Goal: Information Seeking & Learning: Understand process/instructions

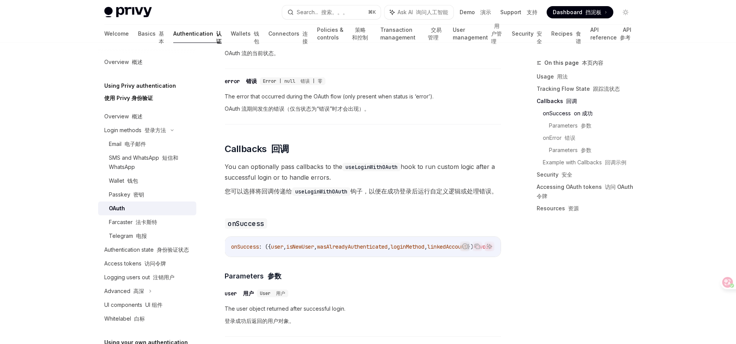
scroll to position [1114, 0]
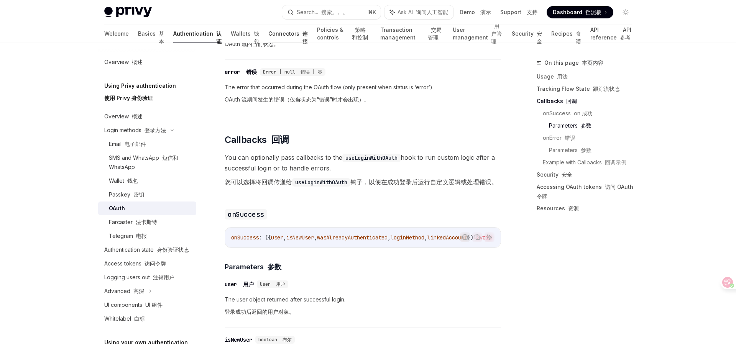
click at [268, 34] on link "Connectors 连接" at bounding box center [287, 34] width 39 height 18
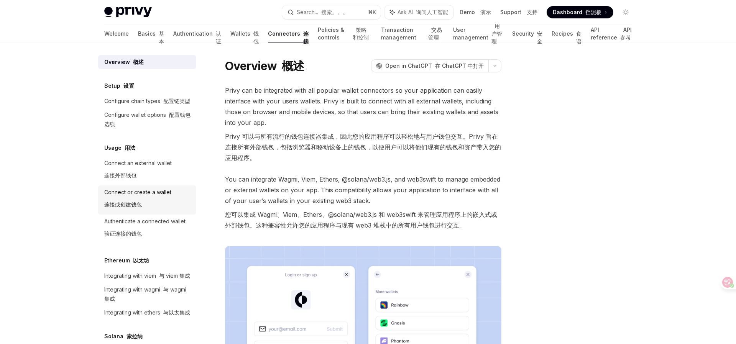
click at [133, 198] on div "Connect or create a wallet 连接或创建钱包" at bounding box center [137, 200] width 67 height 25
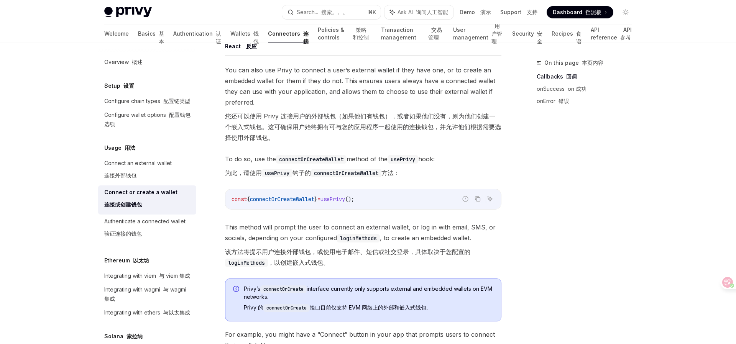
scroll to position [80, 0]
click at [303, 201] on span "connectOrCreateWallet" at bounding box center [282, 198] width 64 height 7
copy span "connectOrCreateWallet"
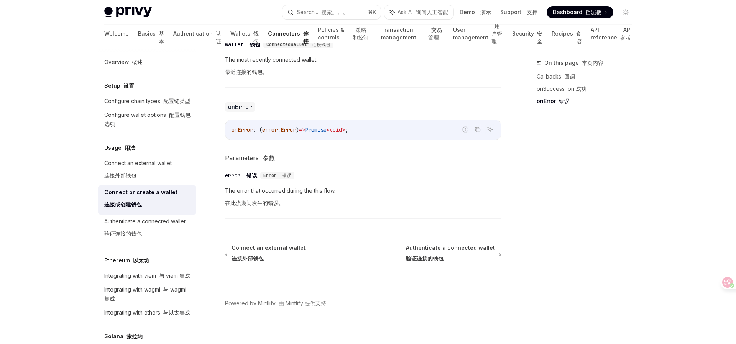
scroll to position [733, 0]
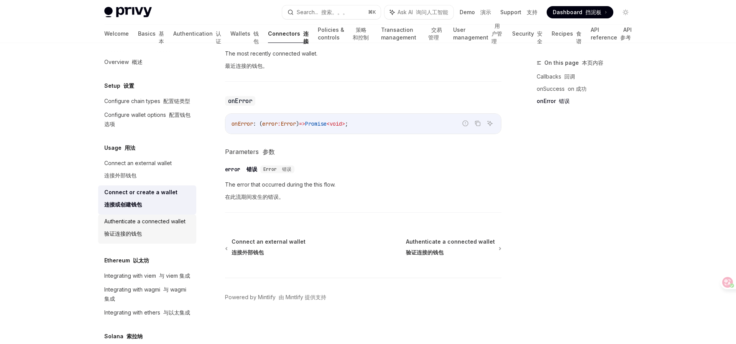
click at [148, 230] on div "Authenticate a connected wallet 验证连接的钱包" at bounding box center [144, 229] width 81 height 25
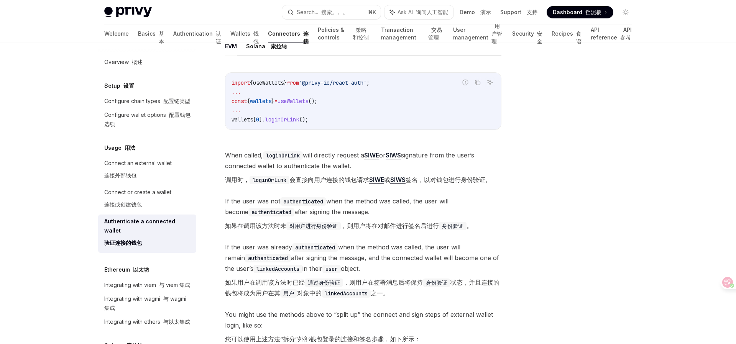
scroll to position [266, 0]
drag, startPoint x: 332, startPoint y: 99, endPoint x: 286, endPoint y: 103, distance: 45.4
click at [286, 103] on code "import { useWallets } from '@privy-io/react-auth' ; ... const { wallets } = use…" at bounding box center [363, 101] width 263 height 46
copy span "useWallets ();"
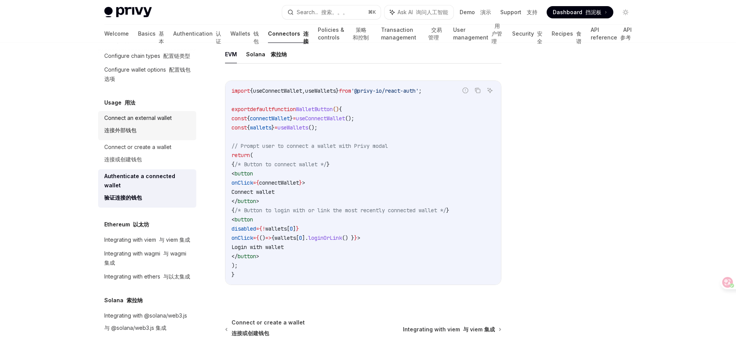
scroll to position [0, 0]
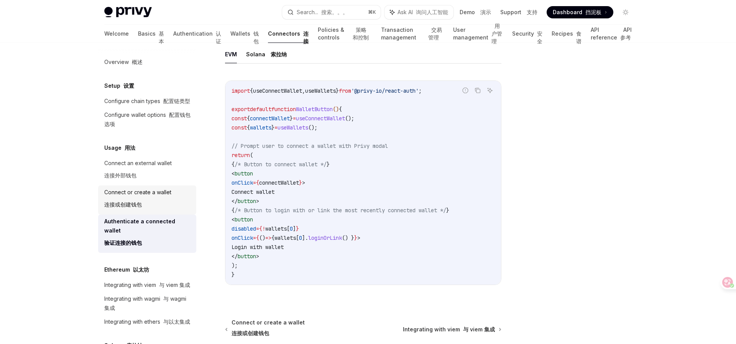
click at [139, 196] on div "Connect or create a wallet 连接或创建钱包" at bounding box center [137, 200] width 67 height 25
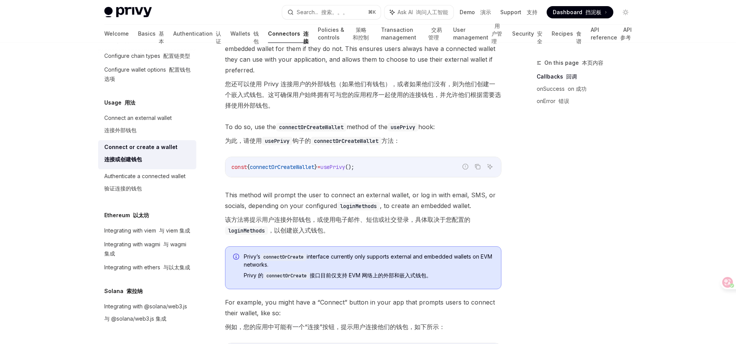
scroll to position [112, 0]
click at [249, 230] on code "loginMethods" at bounding box center [246, 230] width 43 height 8
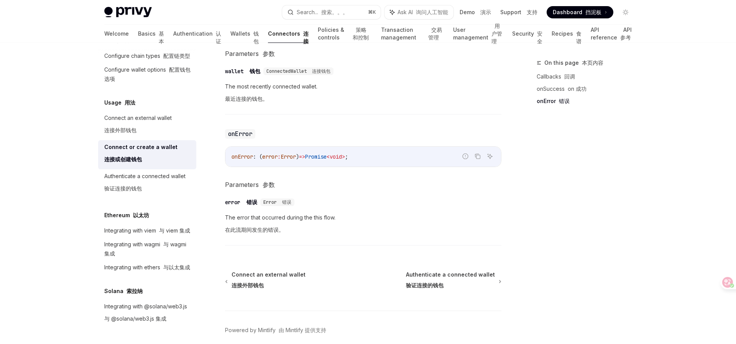
scroll to position [733, 0]
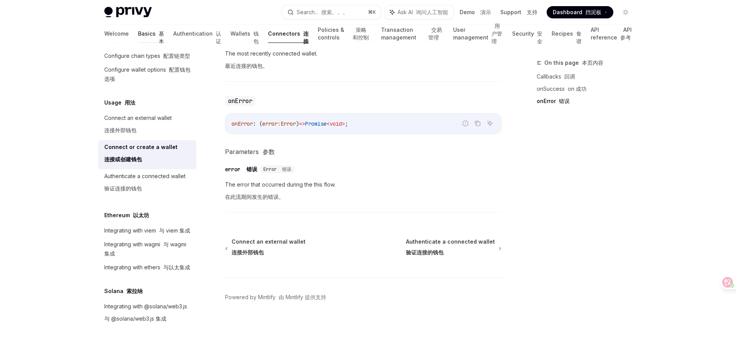
click at [138, 33] on link "Basics 基本" at bounding box center [151, 34] width 26 height 18
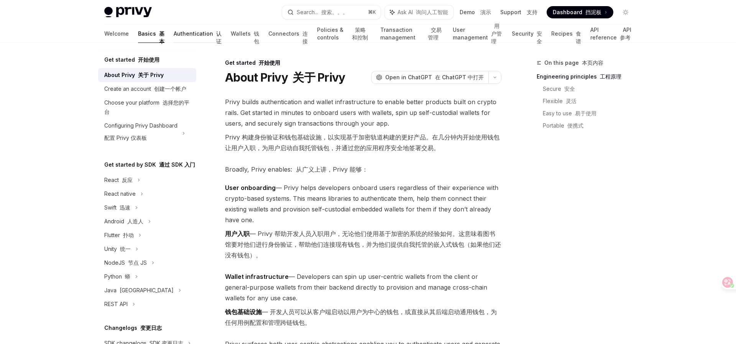
click at [174, 36] on link "Authentication 认证" at bounding box center [198, 34] width 48 height 18
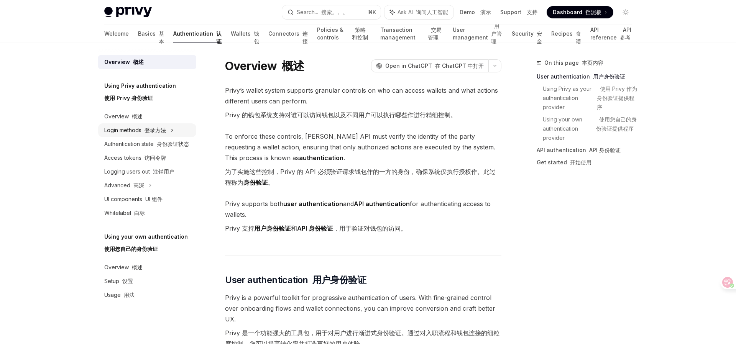
click at [157, 132] on font "登录方法" at bounding box center [155, 130] width 21 height 7
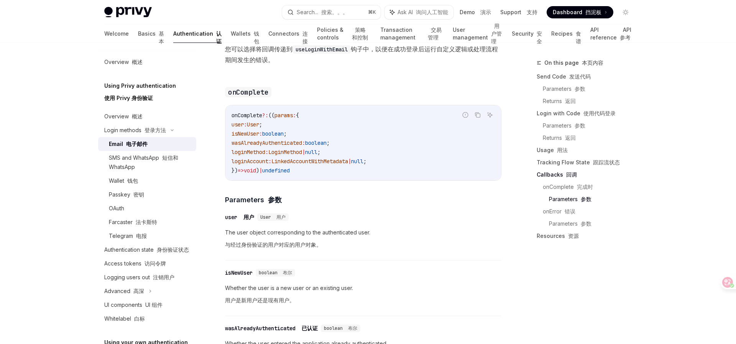
scroll to position [1435, 0]
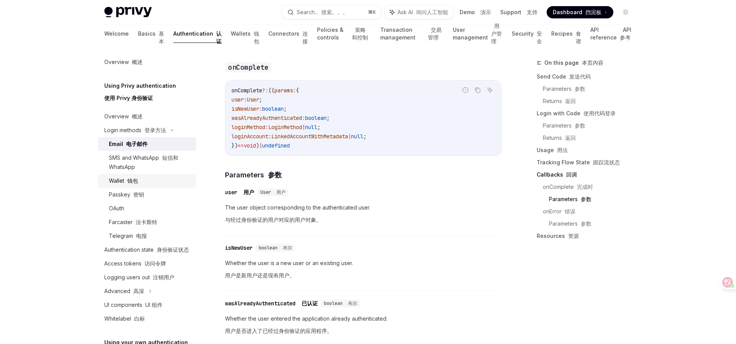
click at [143, 181] on div "Wallet 钱包" at bounding box center [150, 180] width 83 height 9
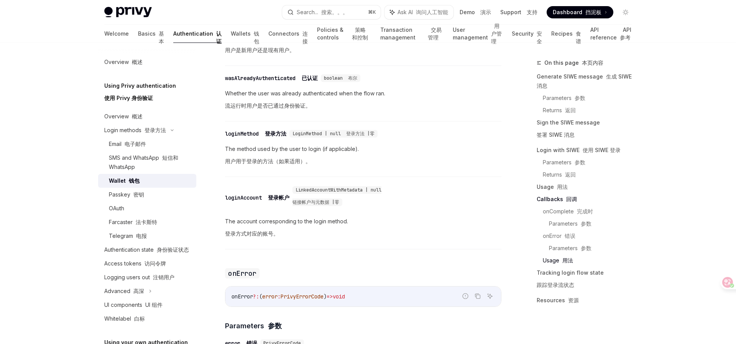
scroll to position [1744, 0]
click at [125, 212] on div "OAuth" at bounding box center [150, 208] width 83 height 9
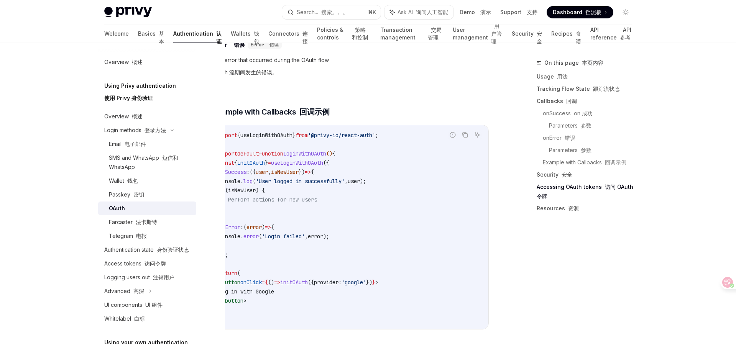
scroll to position [1714, 0]
click at [138, 36] on link "Basics 基本" at bounding box center [151, 34] width 26 height 18
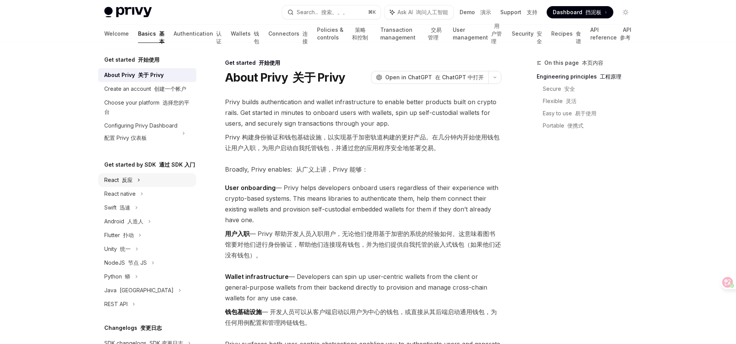
click at [124, 181] on font "反应" at bounding box center [127, 180] width 11 height 7
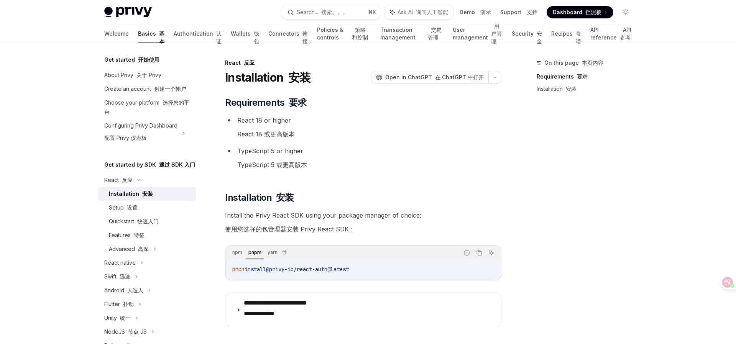
click at [139, 194] on font at bounding box center [140, 194] width 3 height 7
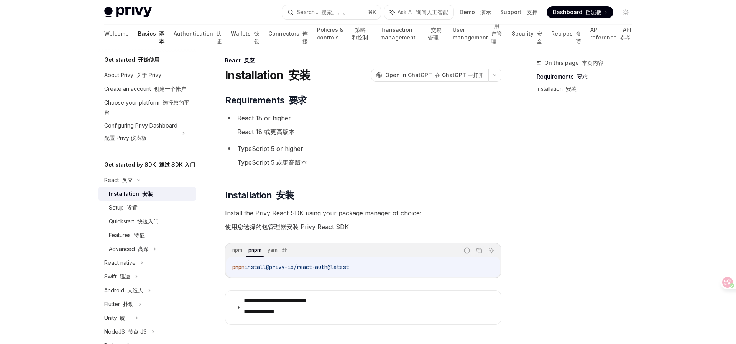
scroll to position [0, 0]
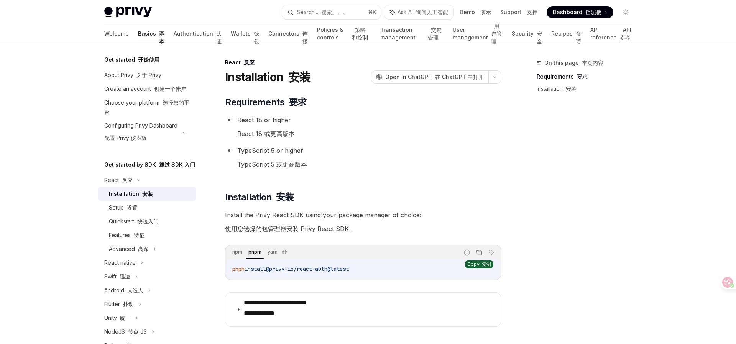
click at [478, 251] on icon "Copy the contents from the code block" at bounding box center [479, 253] width 6 height 6
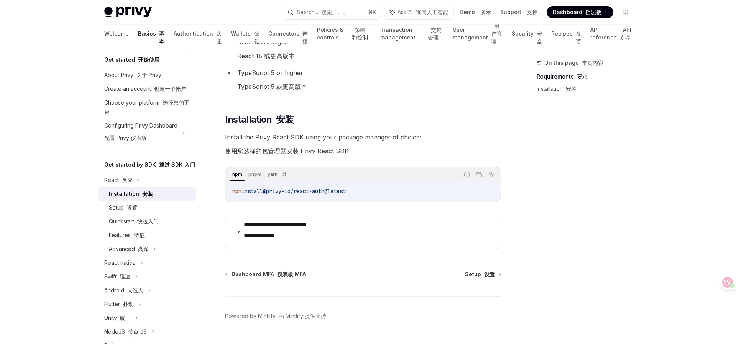
scroll to position [80, 0]
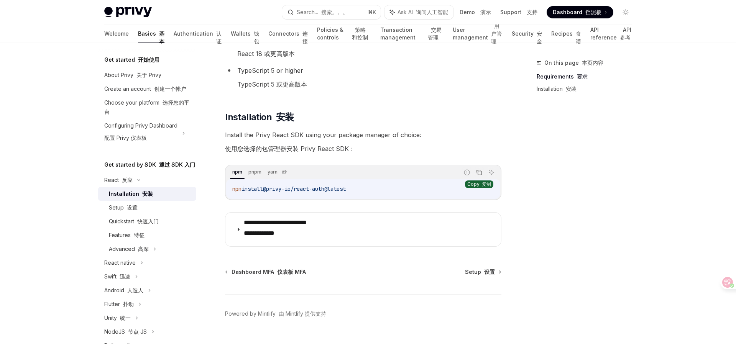
click at [479, 174] on icon "Copy the contents from the code block" at bounding box center [479, 172] width 6 height 6
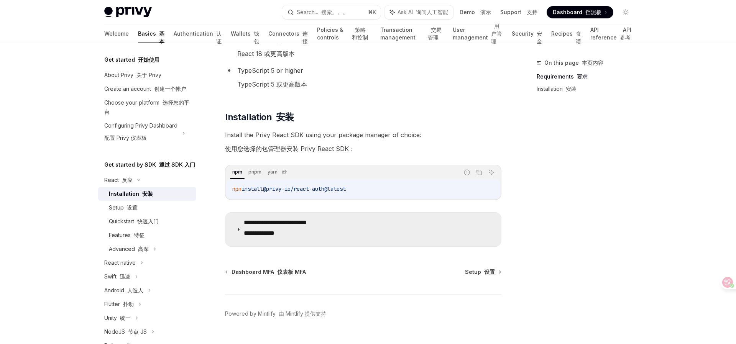
click at [236, 230] on icon at bounding box center [238, 229] width 5 height 5
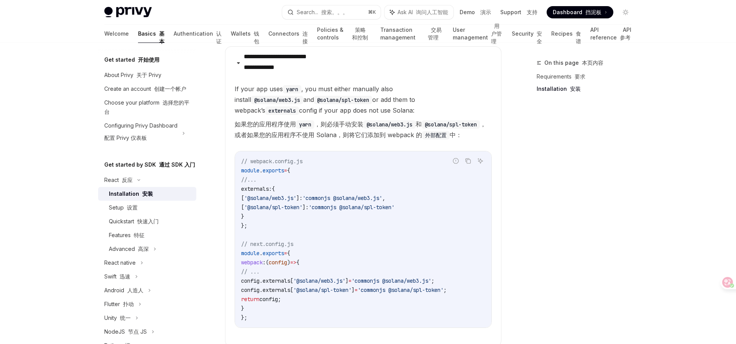
scroll to position [226, 0]
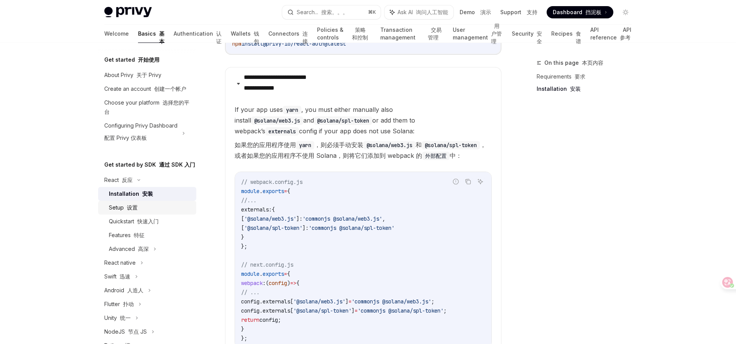
click at [135, 207] on font "设置" at bounding box center [132, 207] width 11 height 7
type textarea "*"
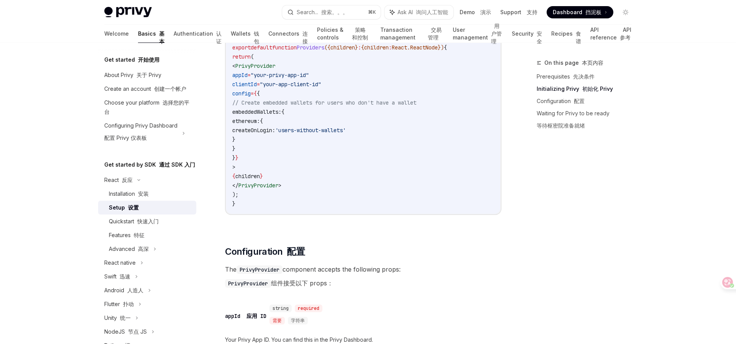
scroll to position [355, 0]
